Goal: Use online tool/utility: Use online tool/utility

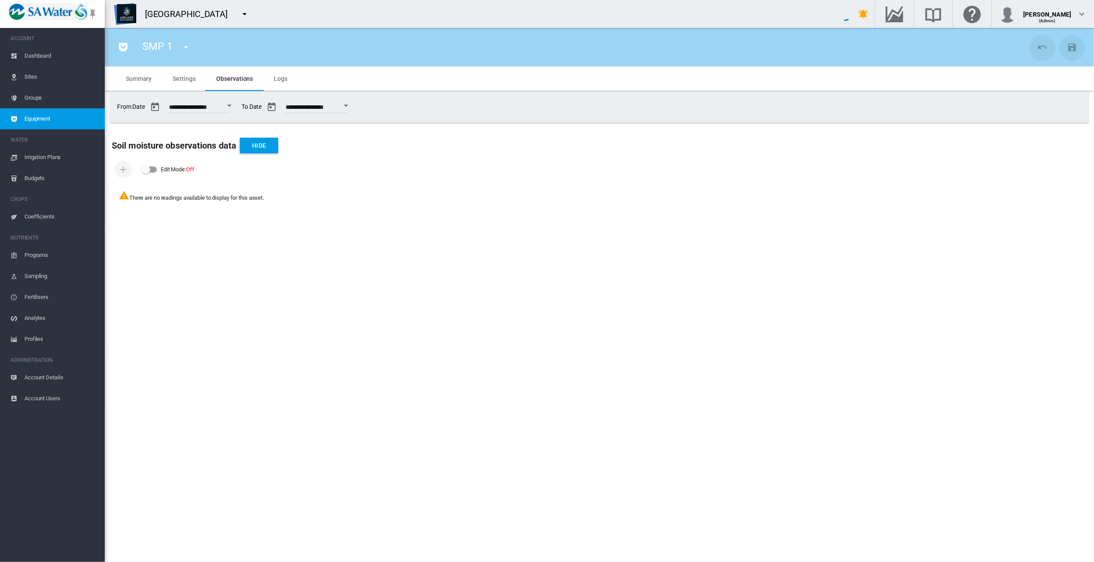
click at [123, 46] on md-icon "icon-pocket" at bounding box center [123, 47] width 10 height 10
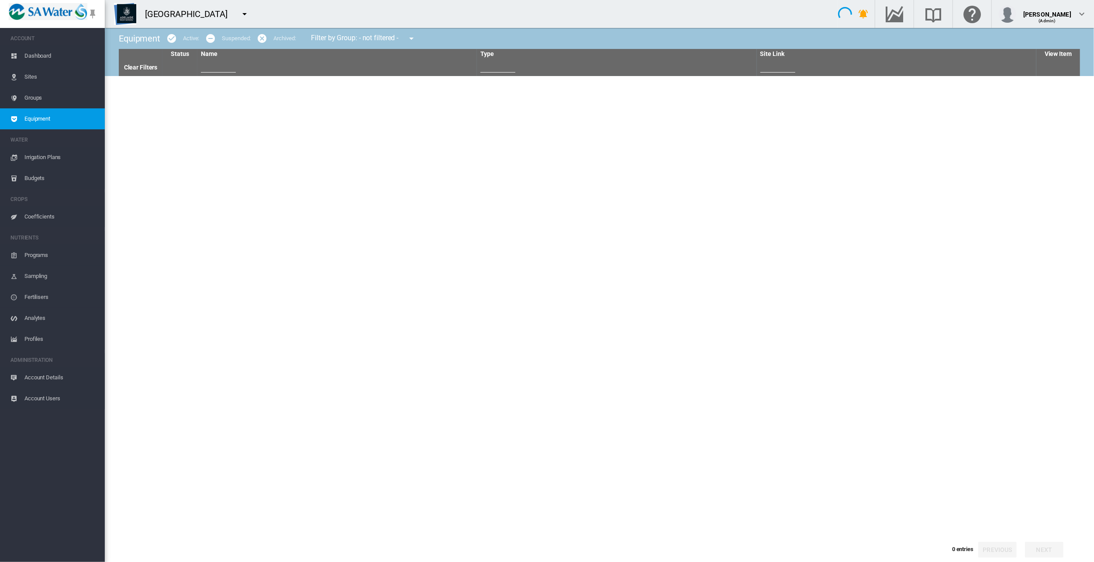
type input "**"
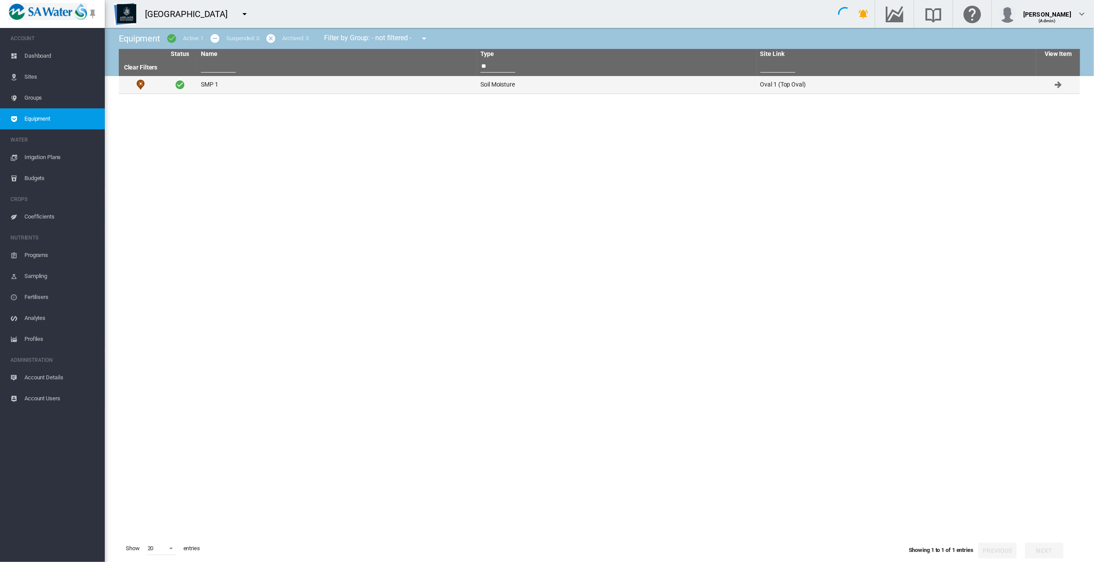
click at [215, 86] on td "SMP 1" at bounding box center [336, 84] width 279 height 17
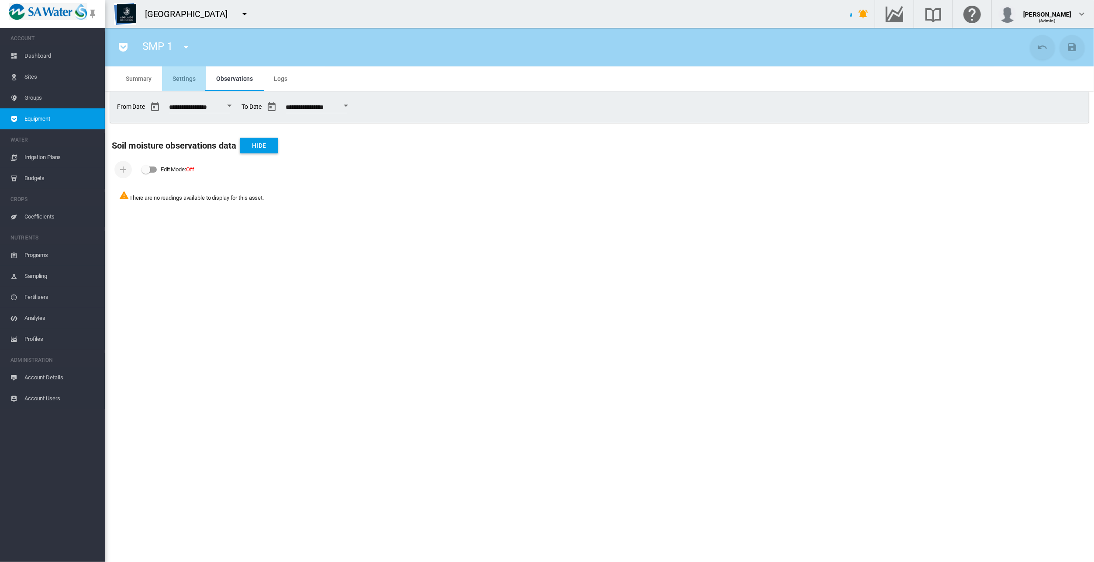
click at [178, 77] on span "Settings" at bounding box center [184, 78] width 23 height 7
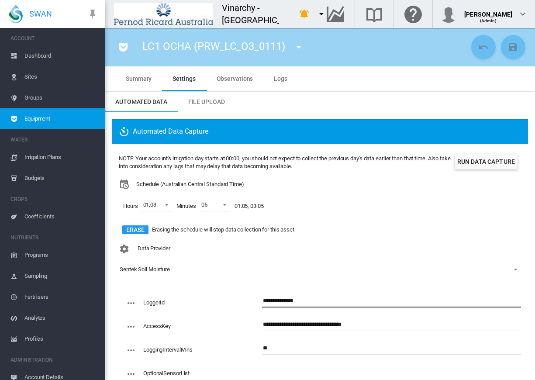
click at [482, 159] on button "Run Data Capture" at bounding box center [486, 162] width 63 height 16
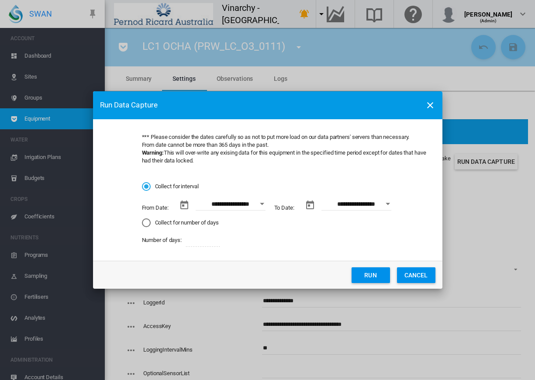
click at [374, 272] on button "Run" at bounding box center [371, 275] width 38 height 16
